Goal: Transaction & Acquisition: Purchase product/service

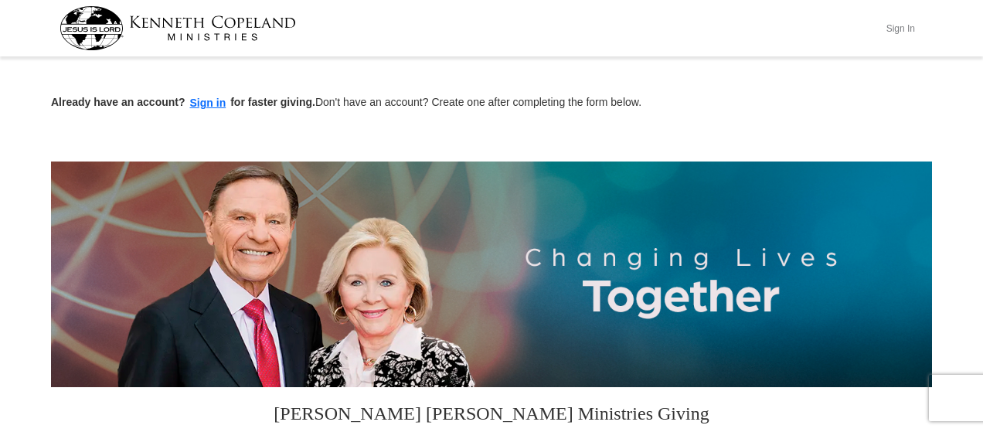
click at [895, 28] on button "Sign In" at bounding box center [900, 28] width 46 height 24
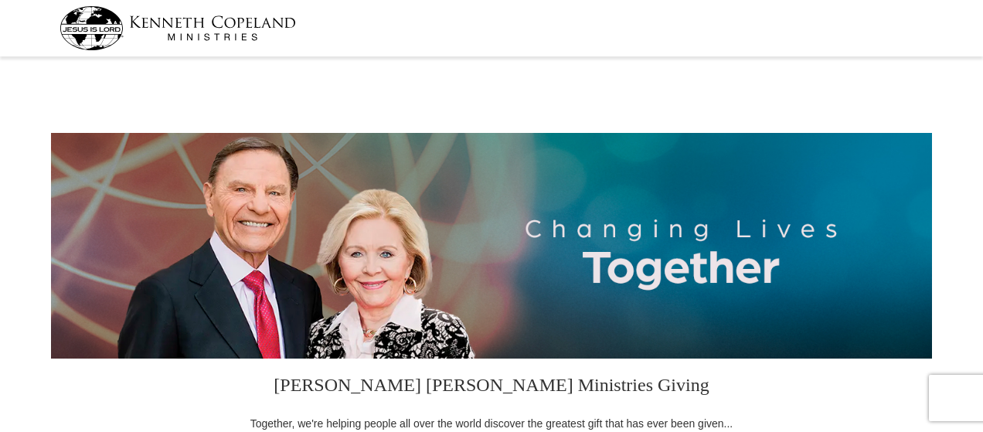
select select "[GEOGRAPHIC_DATA]"
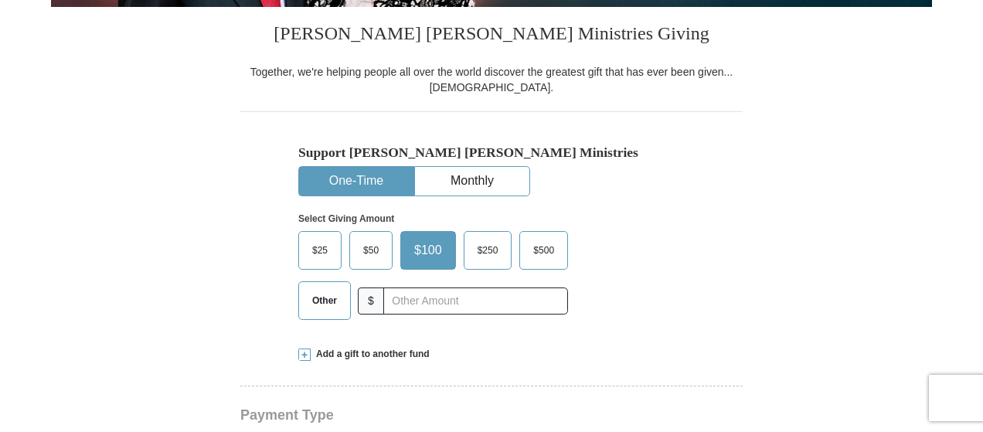
scroll to position [386, 0]
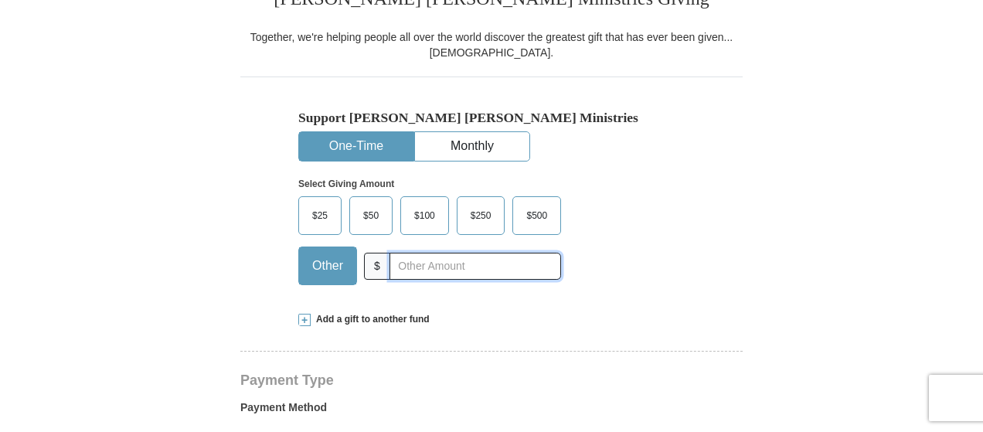
click at [413, 262] on input "text" at bounding box center [476, 266] width 172 height 27
type input "455.00"
click at [697, 228] on div "Support Kenneth Copeland Ministries One-Time Monthly Select Giving Amount Amoun…" at bounding box center [491, 187] width 502 height 220
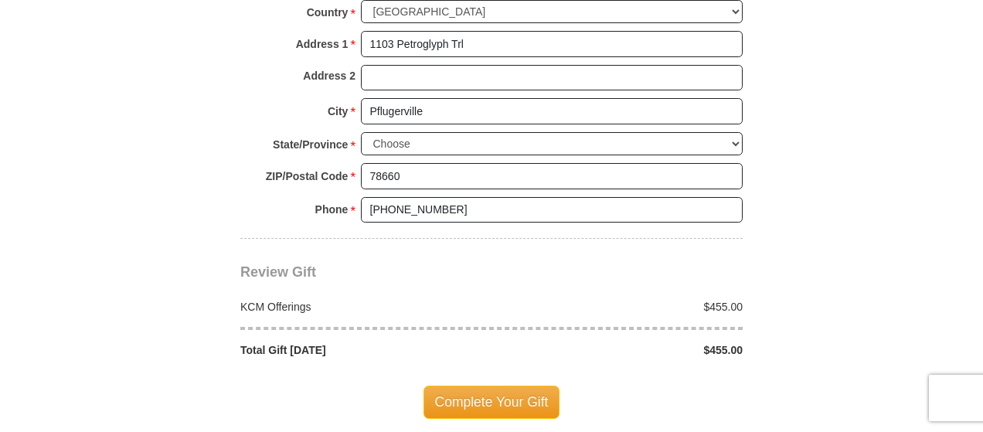
scroll to position [1314, 0]
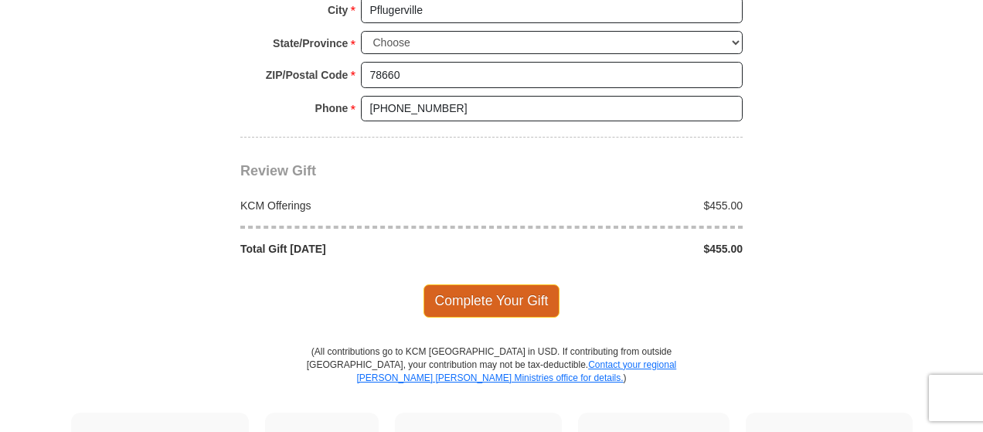
click at [499, 290] on span "Complete Your Gift" at bounding box center [492, 300] width 137 height 32
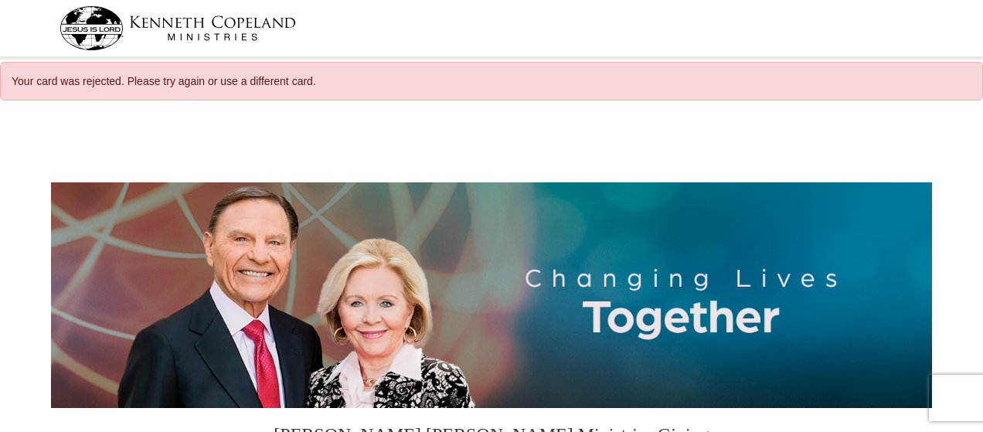
select select "[GEOGRAPHIC_DATA]"
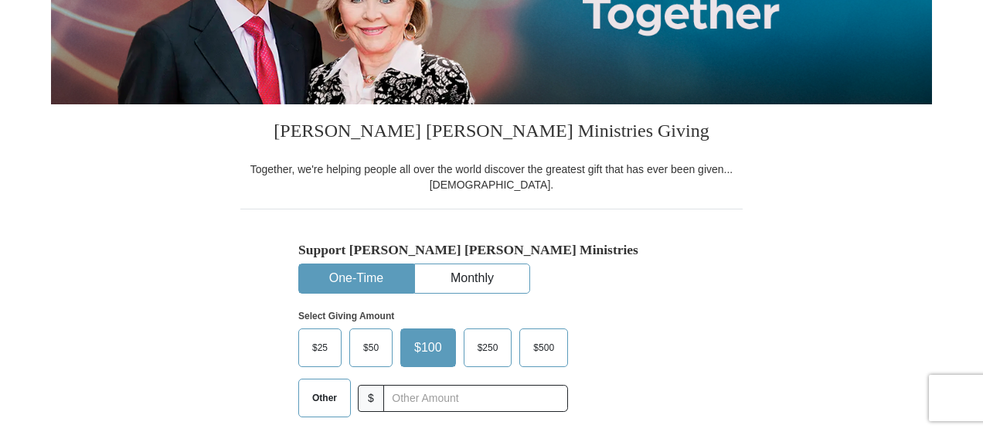
scroll to position [386, 0]
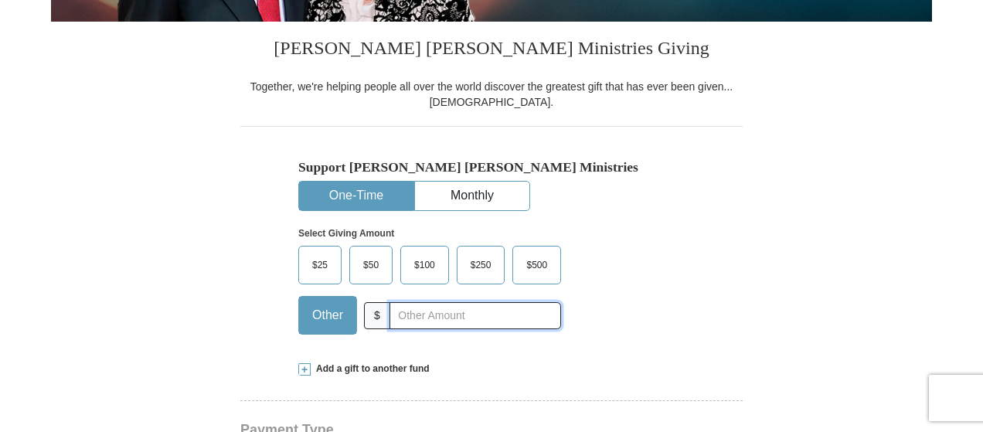
click at [427, 319] on input "text" at bounding box center [476, 315] width 172 height 27
type input "455.00"
click at [659, 223] on div "Select Giving Amount Amount must be a valid number The total gift cannot be les…" at bounding box center [491, 278] width 386 height 135
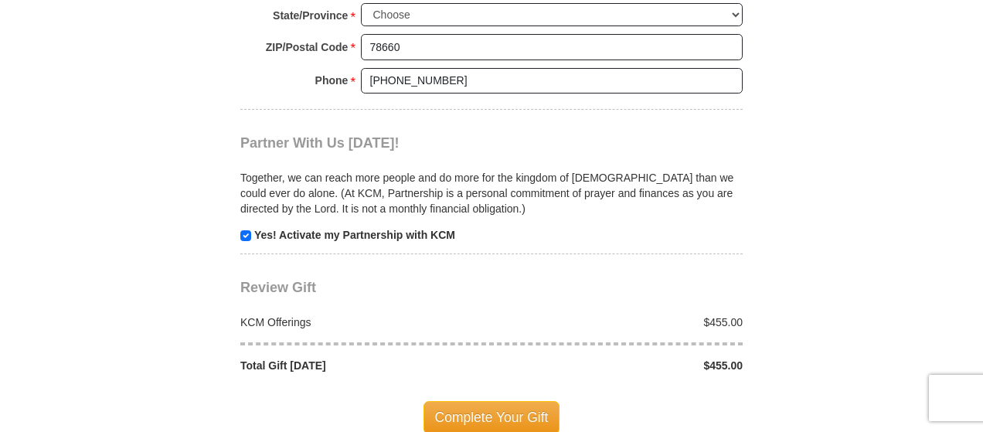
scroll to position [1469, 0]
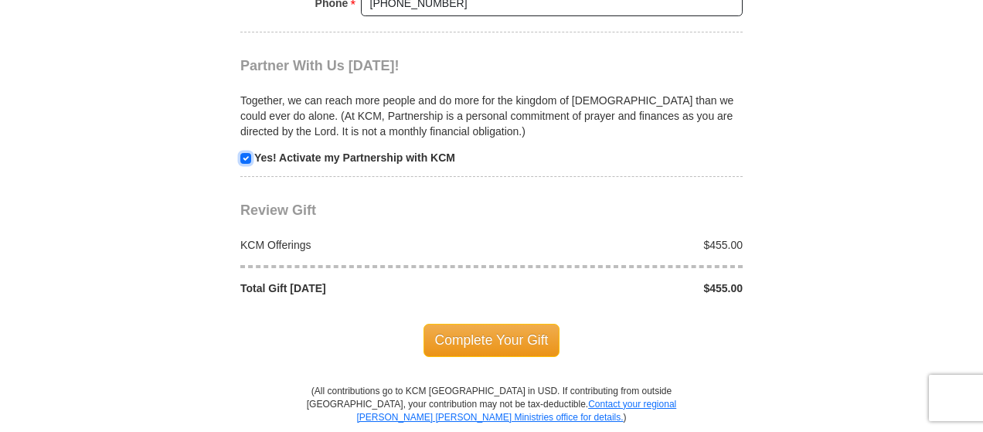
click at [246, 153] on input "checkbox" at bounding box center [245, 158] width 11 height 11
checkbox input "false"
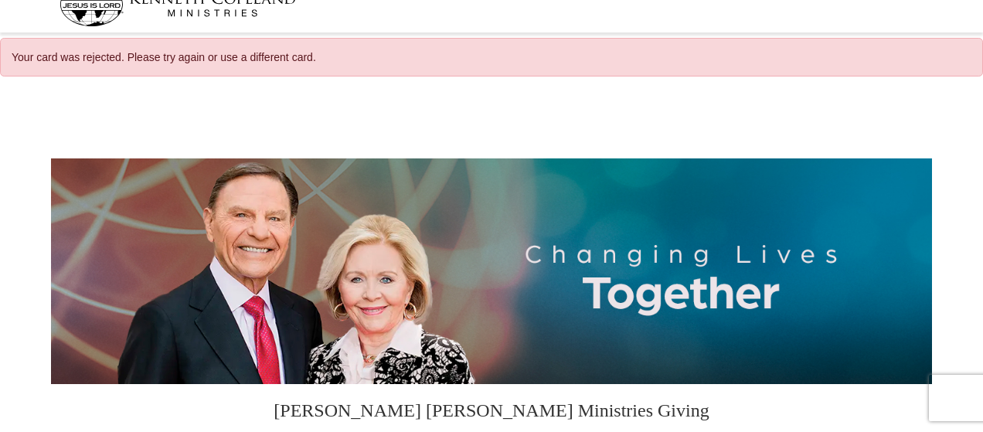
scroll to position [0, 0]
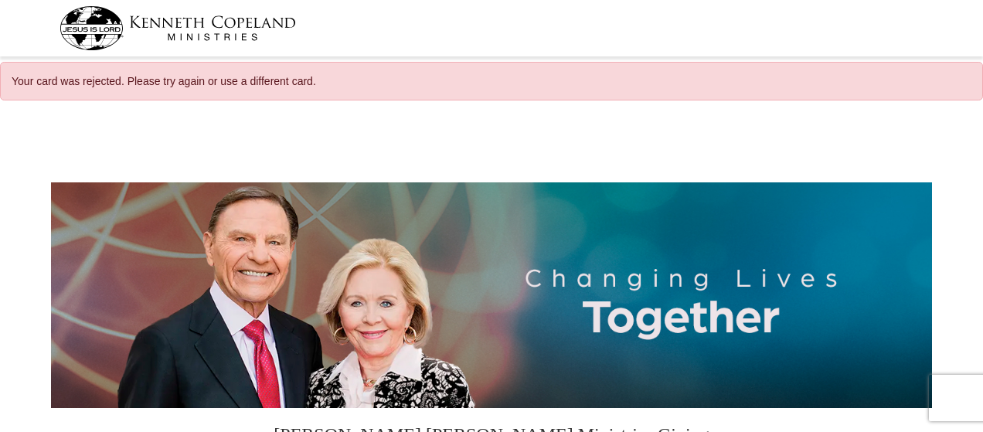
click at [824, 114] on div at bounding box center [491, 127] width 881 height 32
click at [706, 68] on div "Your card was rejected. Please try again or use a different card." at bounding box center [491, 81] width 983 height 39
click at [708, 77] on div "Your card was rejected. Please try again or use a different card." at bounding box center [491, 81] width 983 height 39
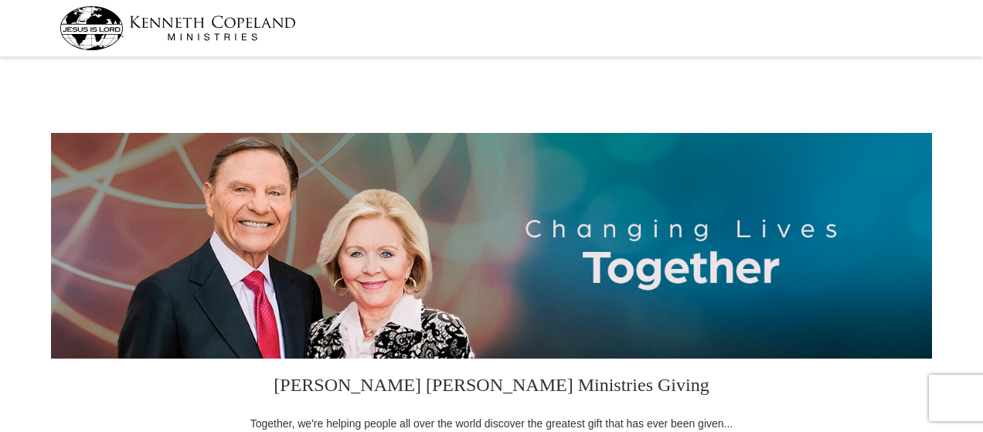
select select "[GEOGRAPHIC_DATA]"
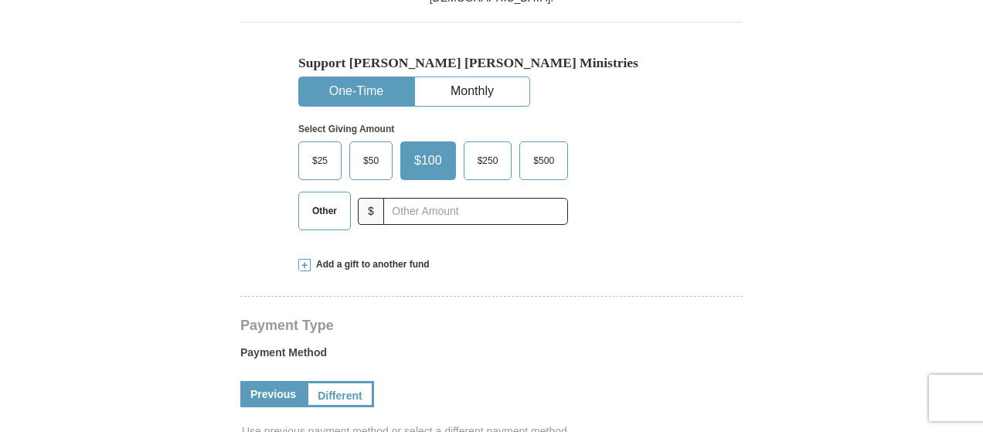
scroll to position [464, 0]
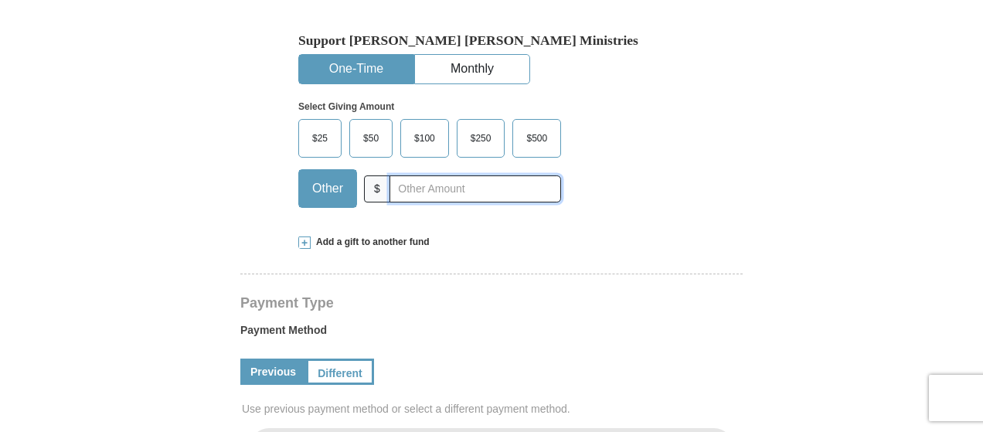
click at [492, 191] on input "text" at bounding box center [476, 188] width 172 height 27
type input "455.00"
click at [593, 156] on div "$25 $50 $100 $250 $500 $" at bounding box center [458, 169] width 321 height 100
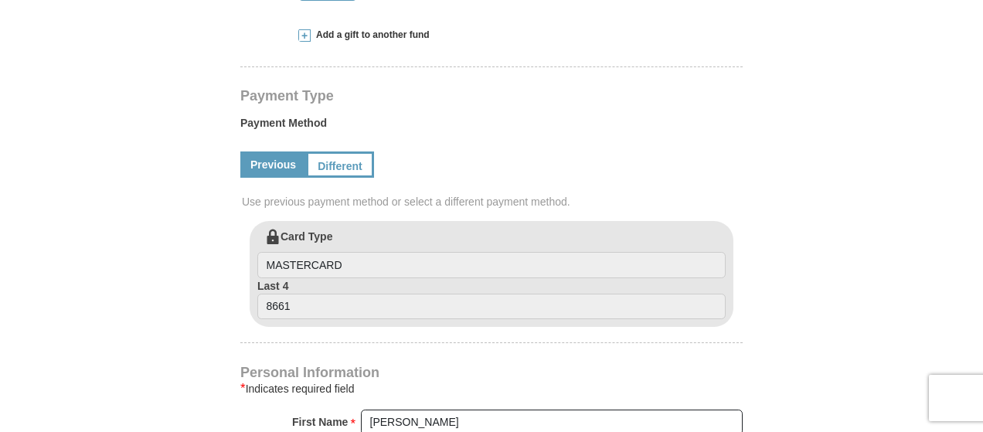
scroll to position [696, 0]
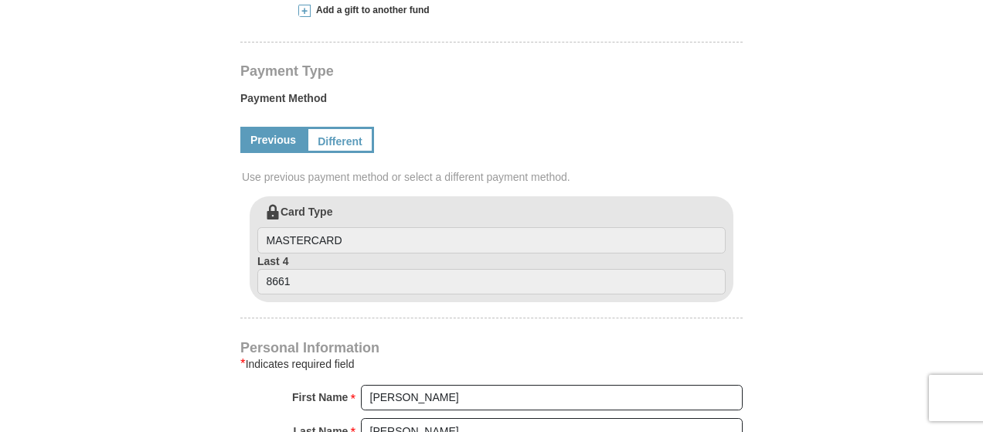
click at [272, 136] on link "Previous" at bounding box center [273, 140] width 66 height 26
click at [324, 131] on link "Different" at bounding box center [338, 140] width 65 height 26
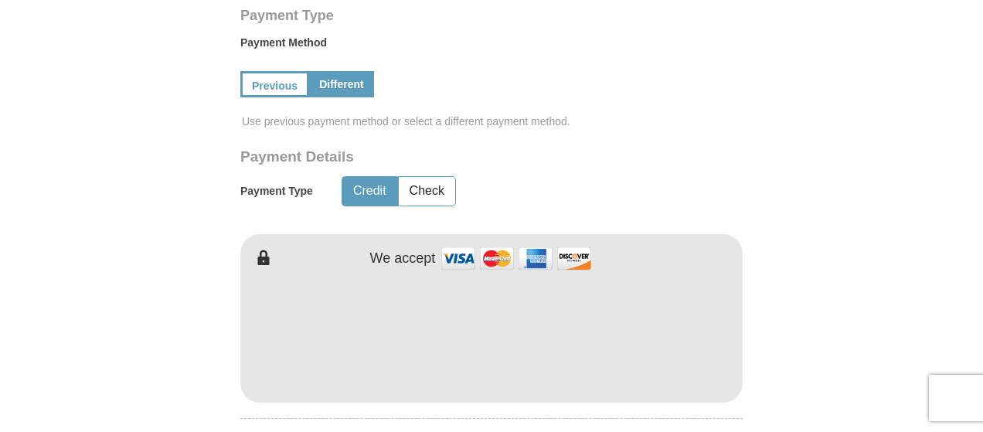
scroll to position [850, 0]
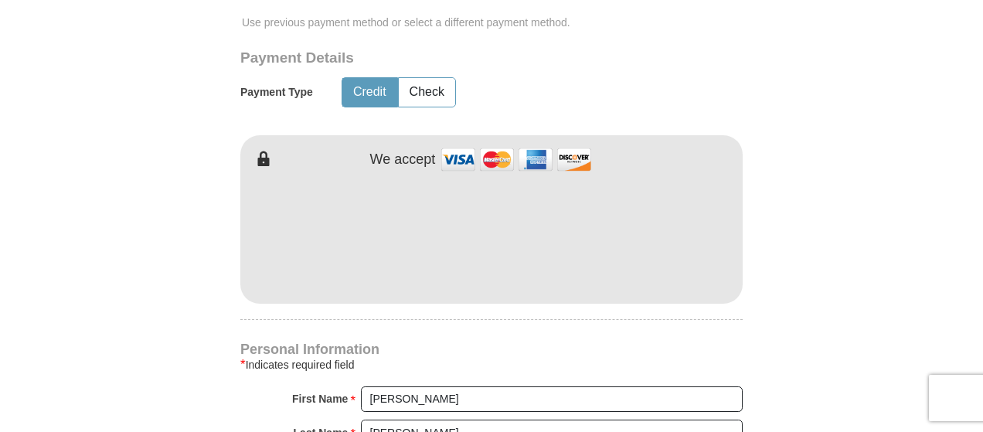
click at [363, 103] on button "Credit" at bounding box center [369, 92] width 55 height 29
click at [114, 252] on form "Kenneth Copeland Ministries Giving Together, we're helping people all over the …" at bounding box center [491, 122] width 881 height 1821
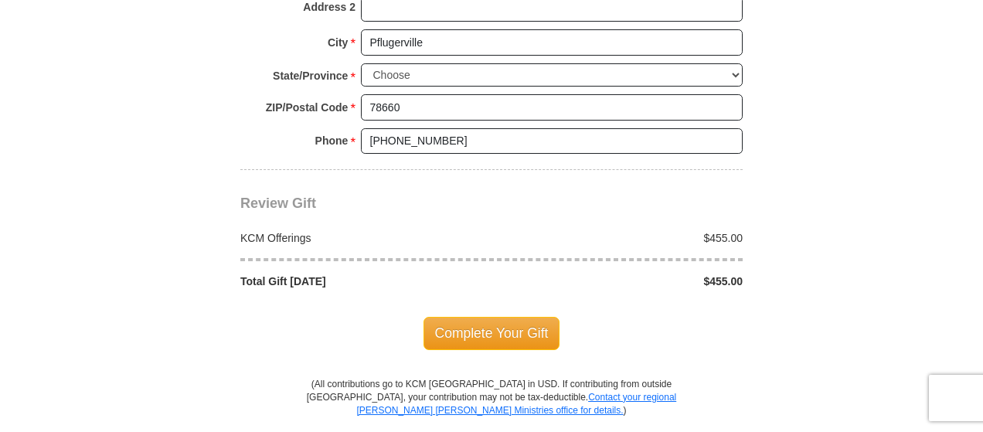
scroll to position [1469, 0]
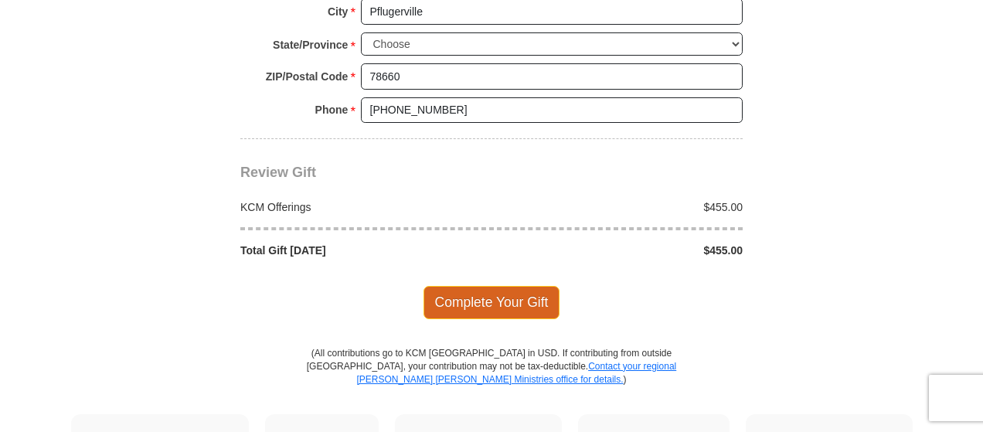
click at [513, 286] on span "Complete Your Gift" at bounding box center [492, 302] width 137 height 32
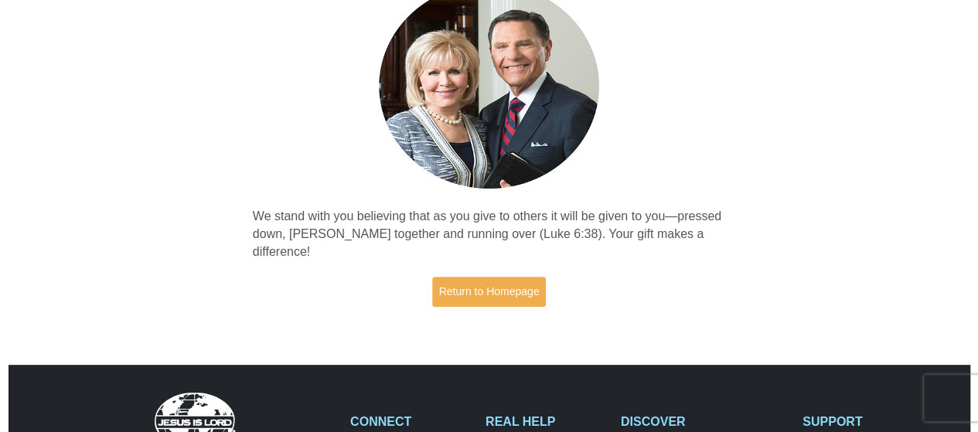
scroll to position [386, 0]
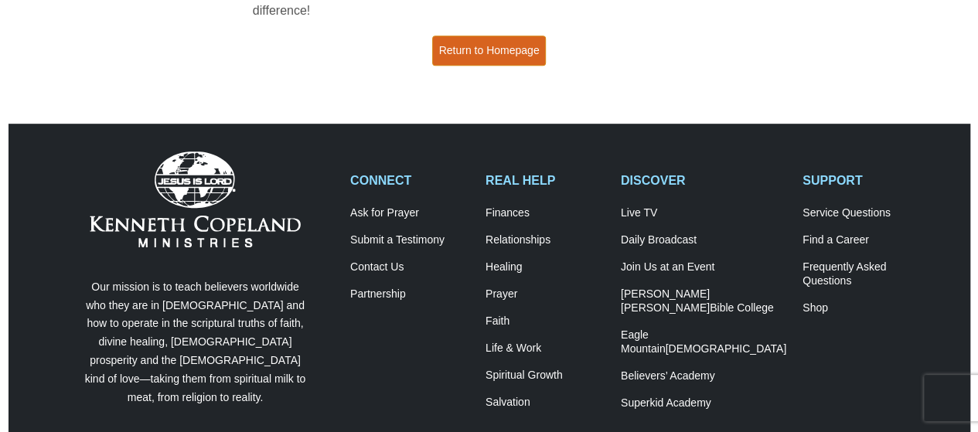
drag, startPoint x: 496, startPoint y: 29, endPoint x: 549, endPoint y: 114, distance: 99.3
click at [496, 36] on link "Return to Homepage" at bounding box center [489, 51] width 114 height 30
